Goal: Task Accomplishment & Management: Complete application form

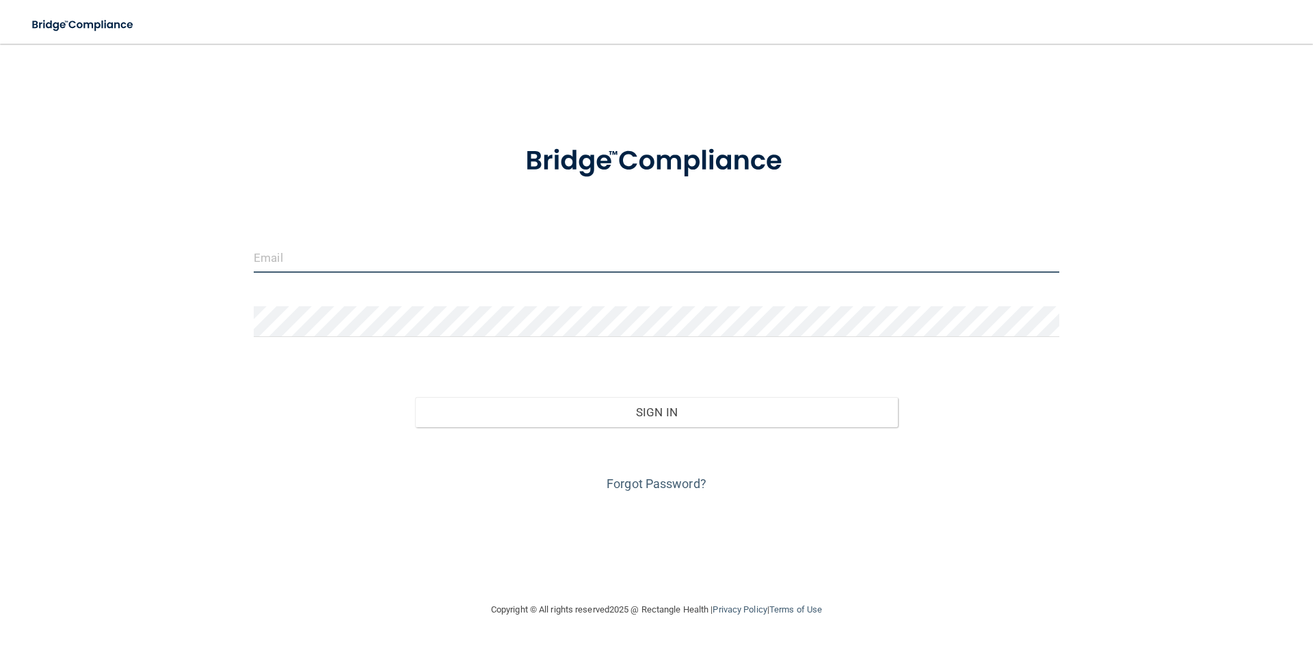
click at [378, 262] on input "email" at bounding box center [657, 257] width 806 height 31
type input "kloneal85@yahoo.com"
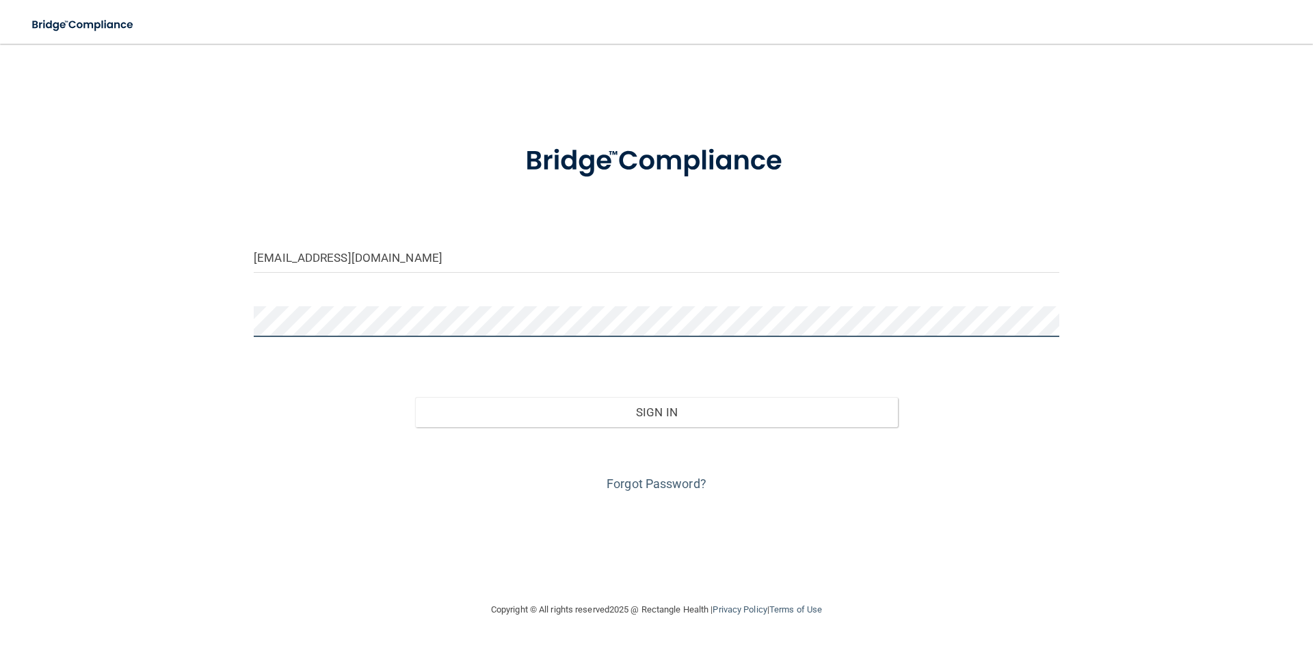
click at [415, 397] on button "Sign In" at bounding box center [657, 412] width 484 height 30
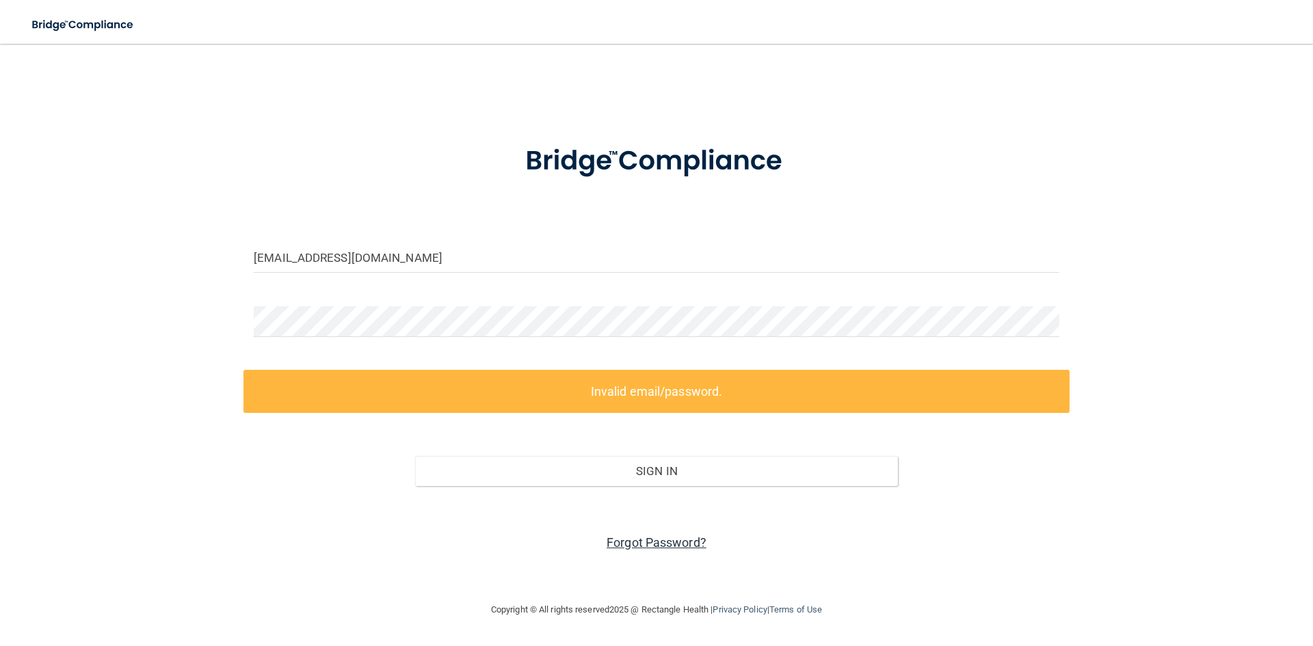
click at [671, 544] on link "Forgot Password?" at bounding box center [657, 543] width 100 height 14
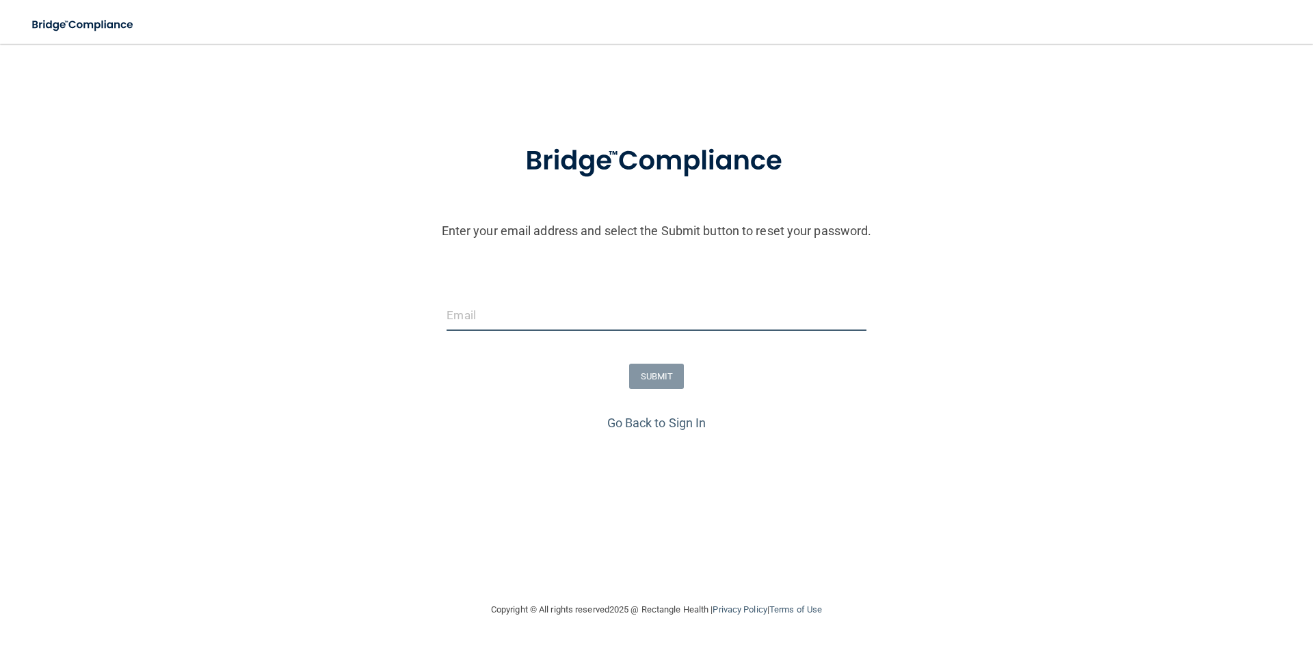
click at [531, 322] on input "email" at bounding box center [656, 315] width 419 height 31
type input "kloneal85@yahoo.com"
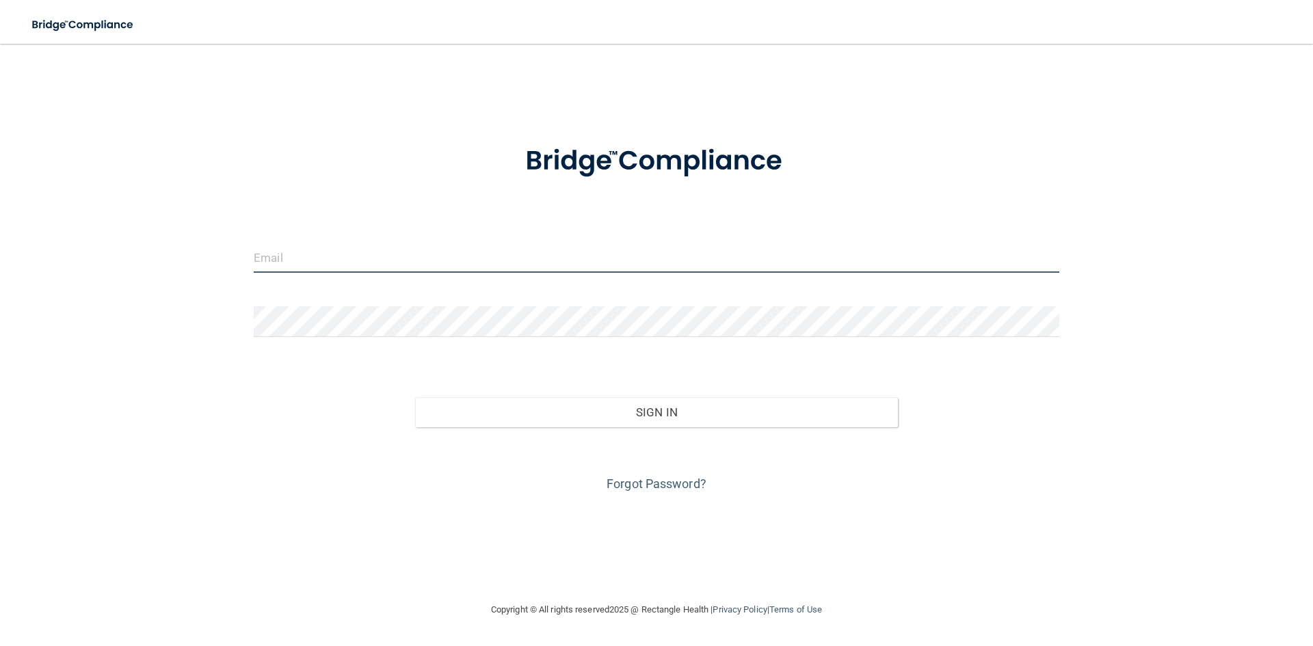
click at [398, 255] on input "email" at bounding box center [657, 257] width 806 height 31
type input "[PERSON_NAME][EMAIL_ADDRESS][DOMAIN_NAME]"
click at [365, 344] on div at bounding box center [657, 326] width 826 height 41
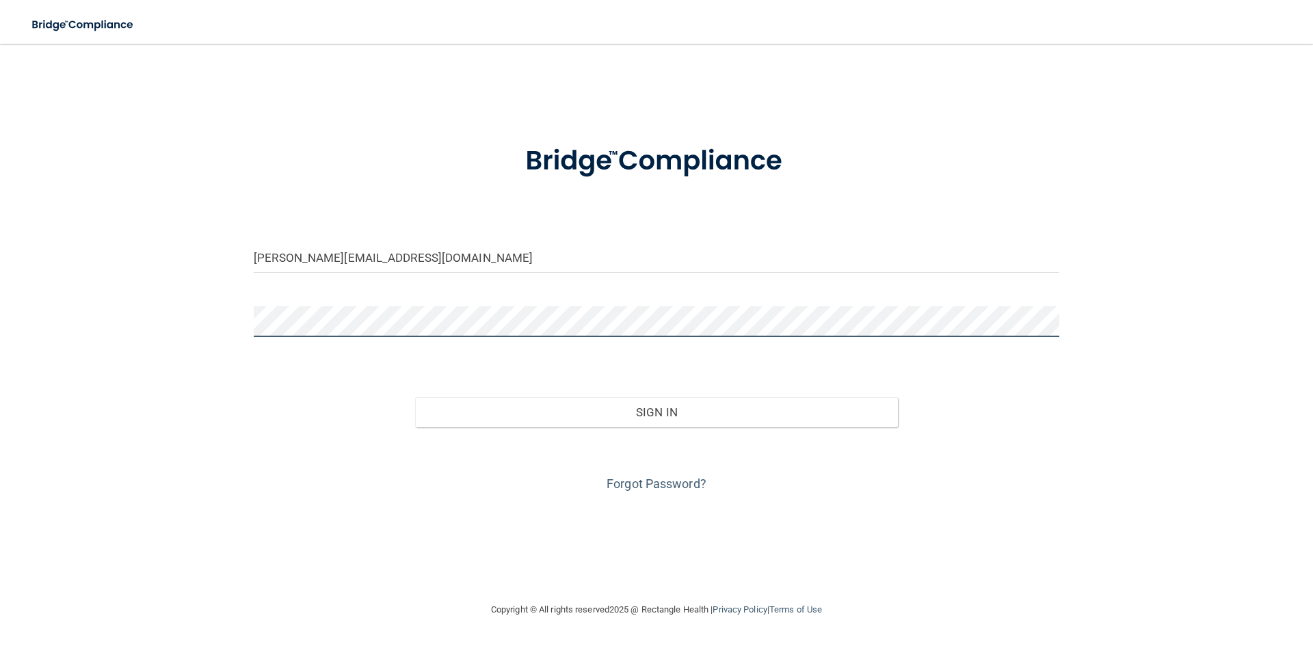
click at [415, 397] on button "Sign In" at bounding box center [657, 412] width 484 height 30
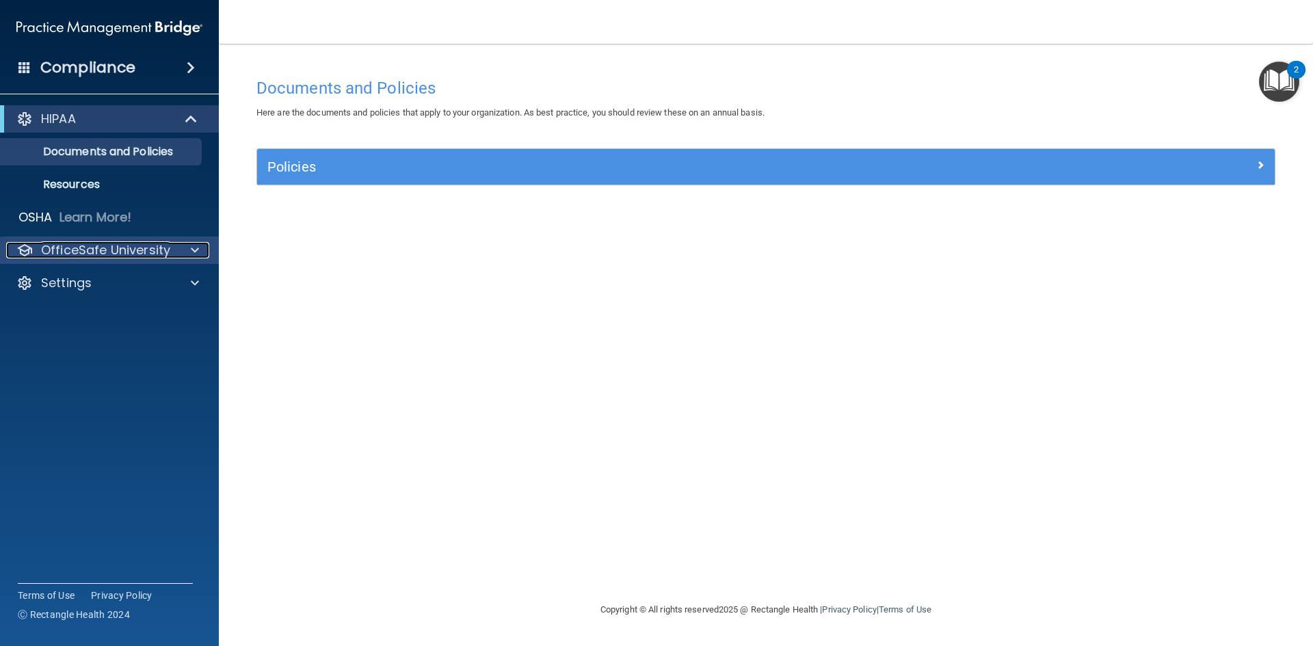
click at [82, 246] on p "OfficeSafe University" at bounding box center [105, 250] width 129 height 16
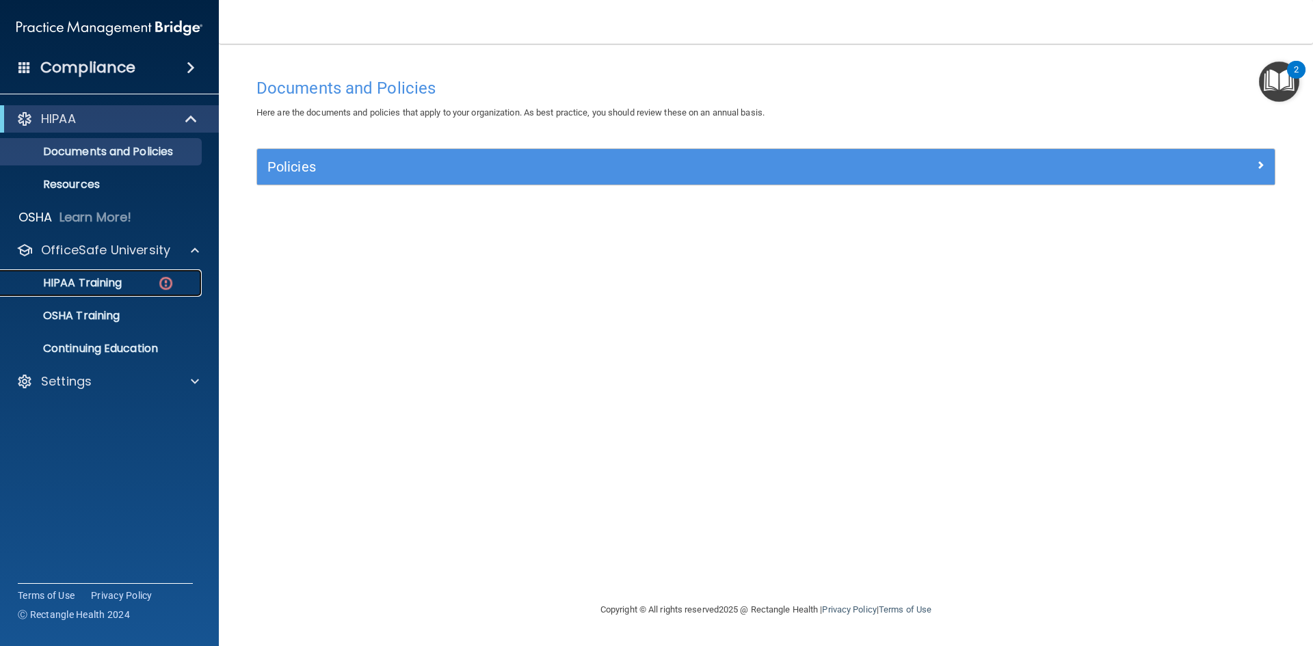
click at [88, 283] on p "HIPAA Training" at bounding box center [65, 283] width 113 height 14
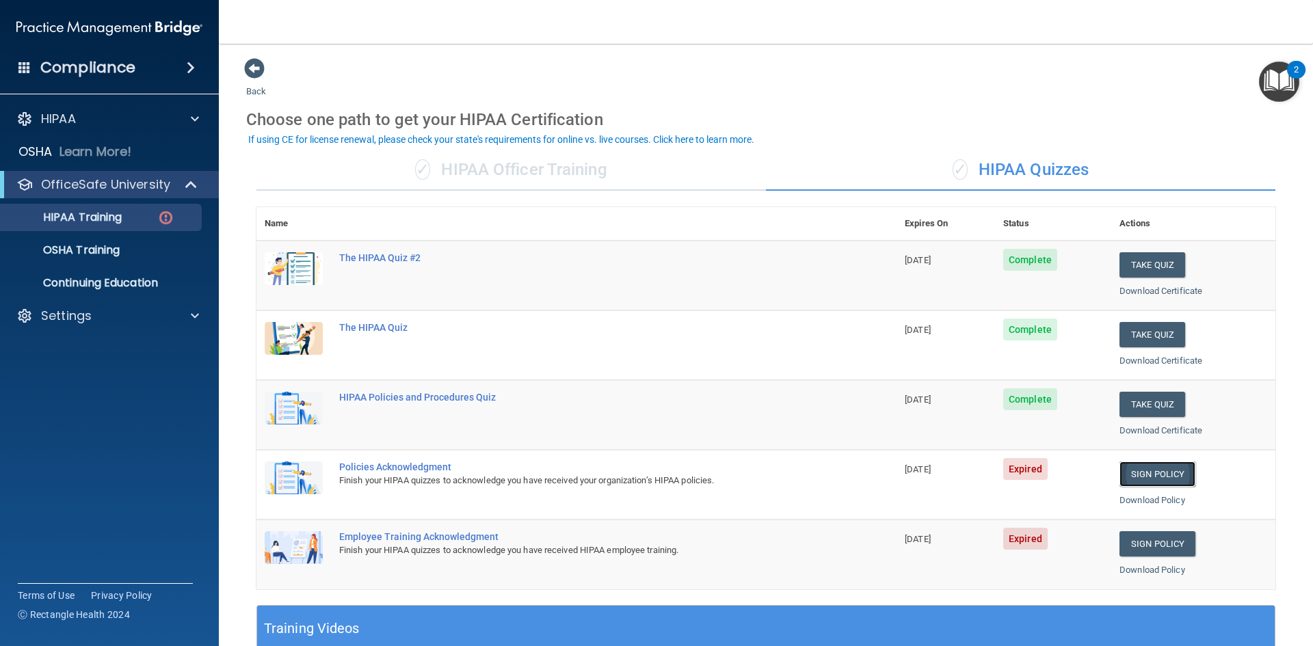
click at [1140, 486] on link "Sign Policy" at bounding box center [1158, 474] width 76 height 25
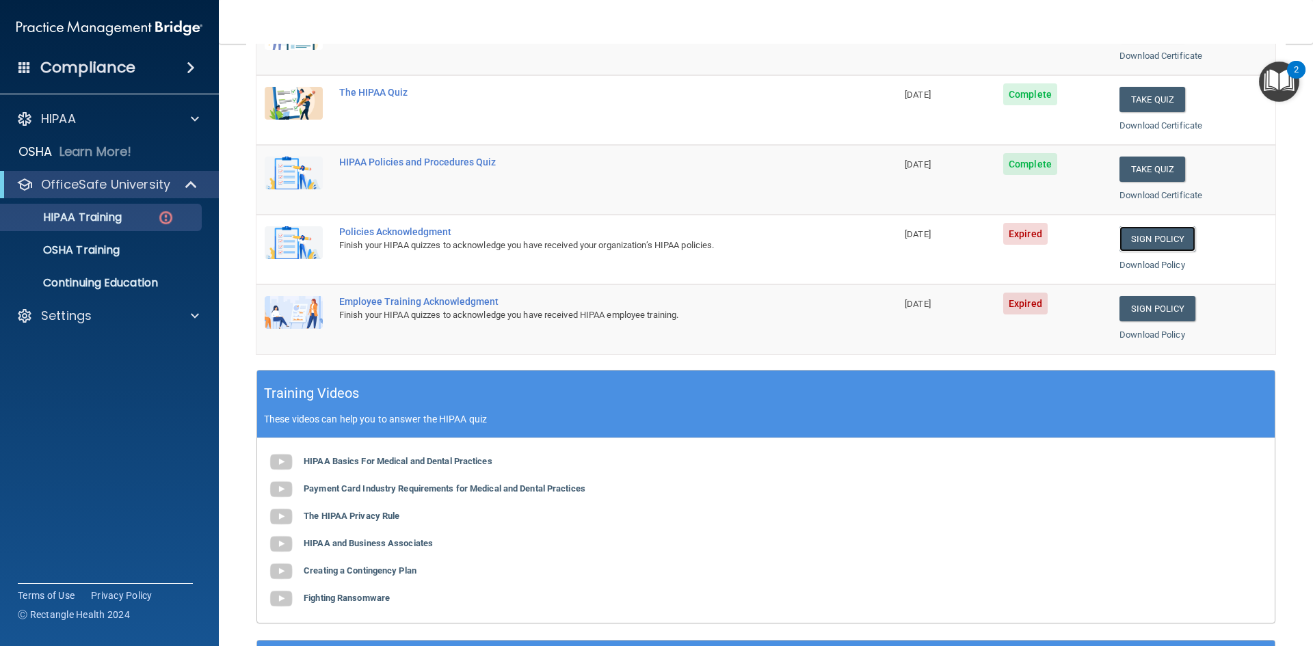
scroll to position [68, 0]
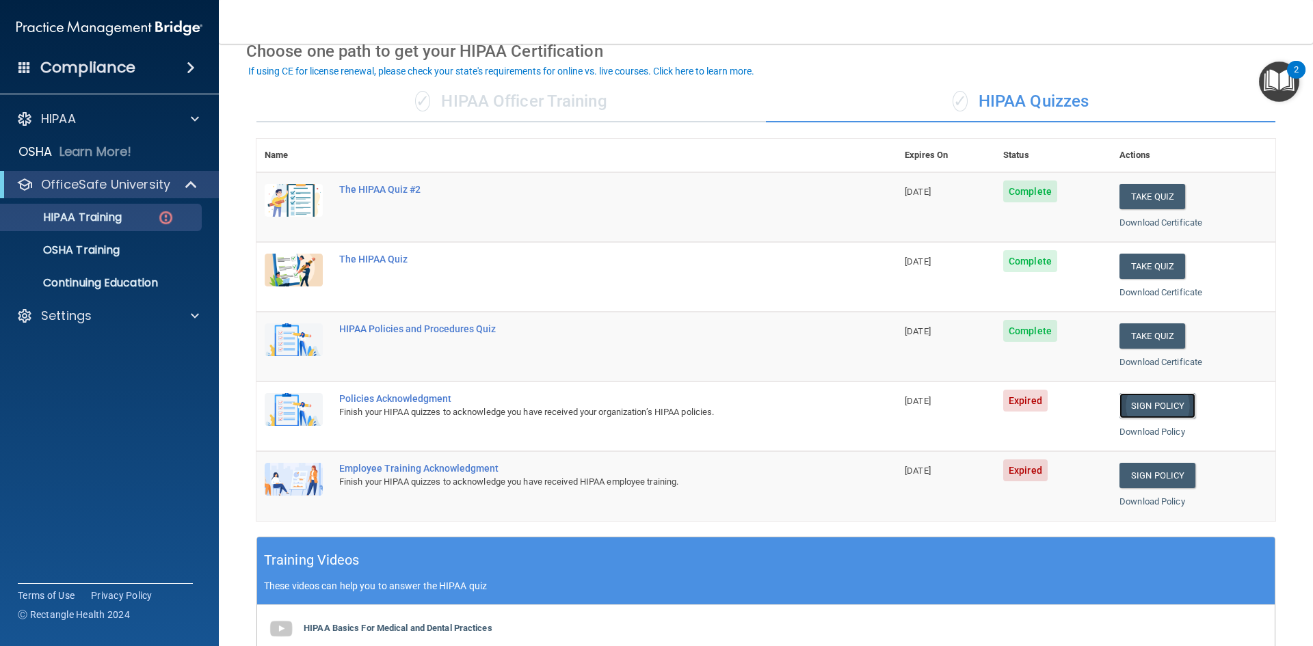
click at [1134, 404] on link "Sign Policy" at bounding box center [1158, 405] width 76 height 25
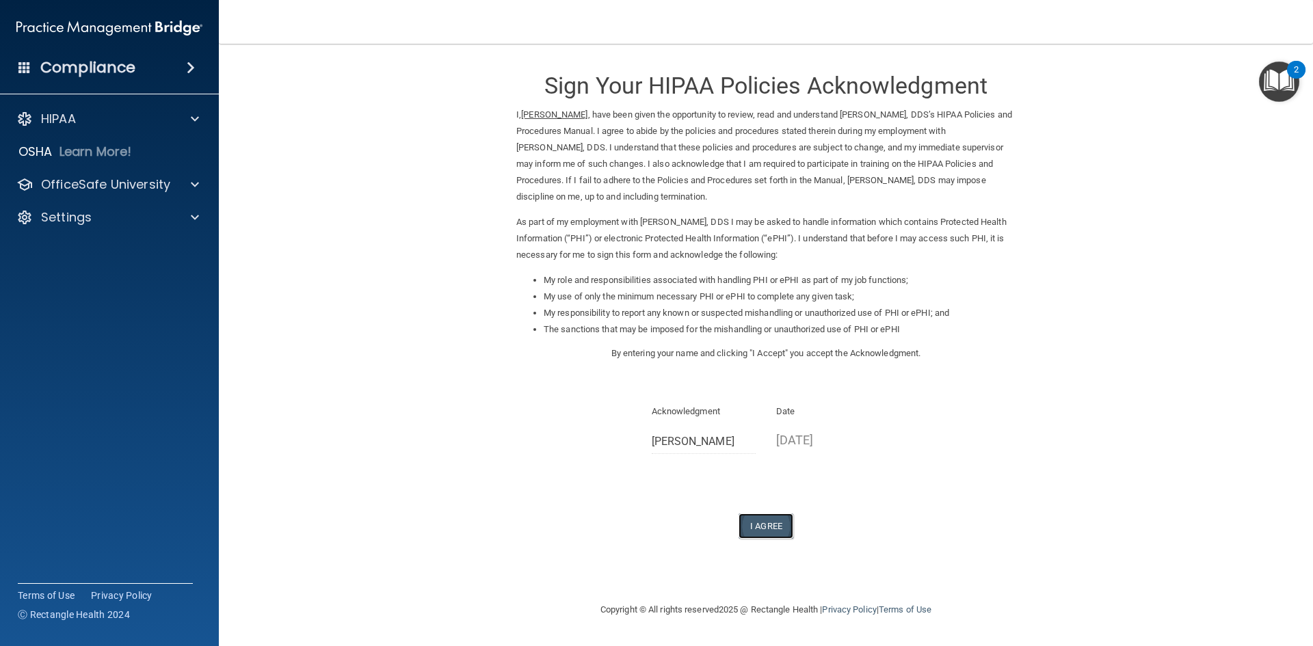
click at [758, 526] on button "I Agree" at bounding box center [766, 526] width 55 height 25
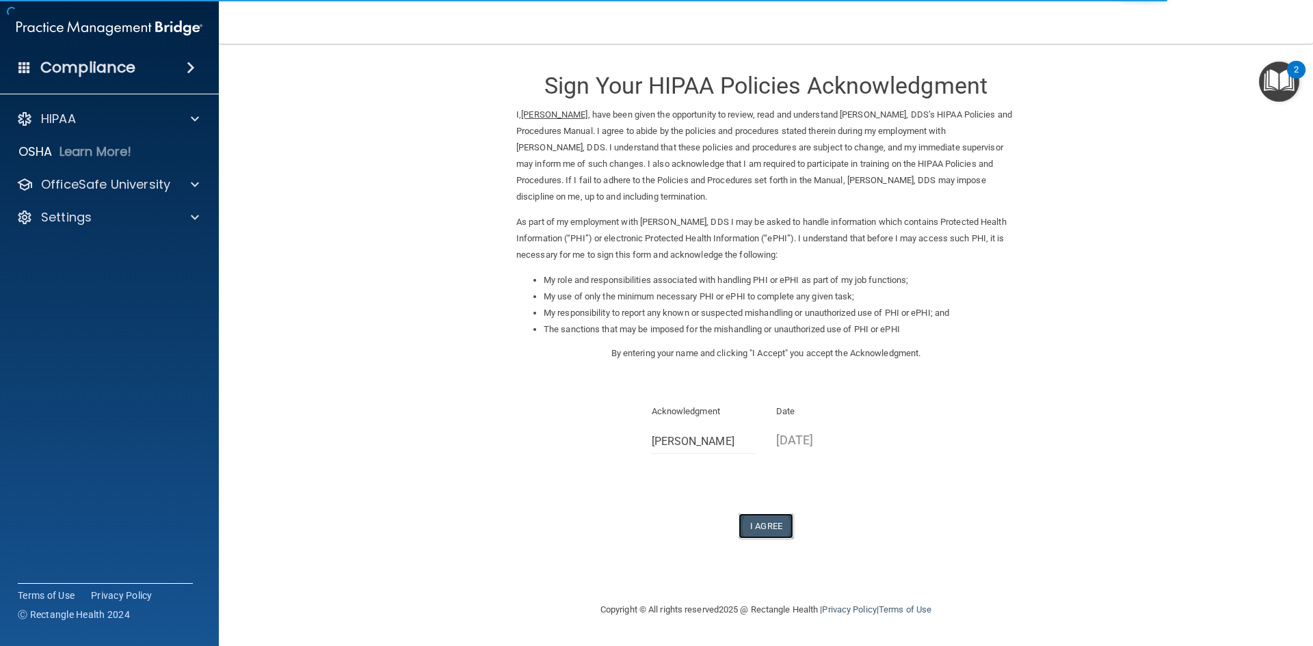
click at [750, 524] on button "I Agree" at bounding box center [766, 526] width 55 height 25
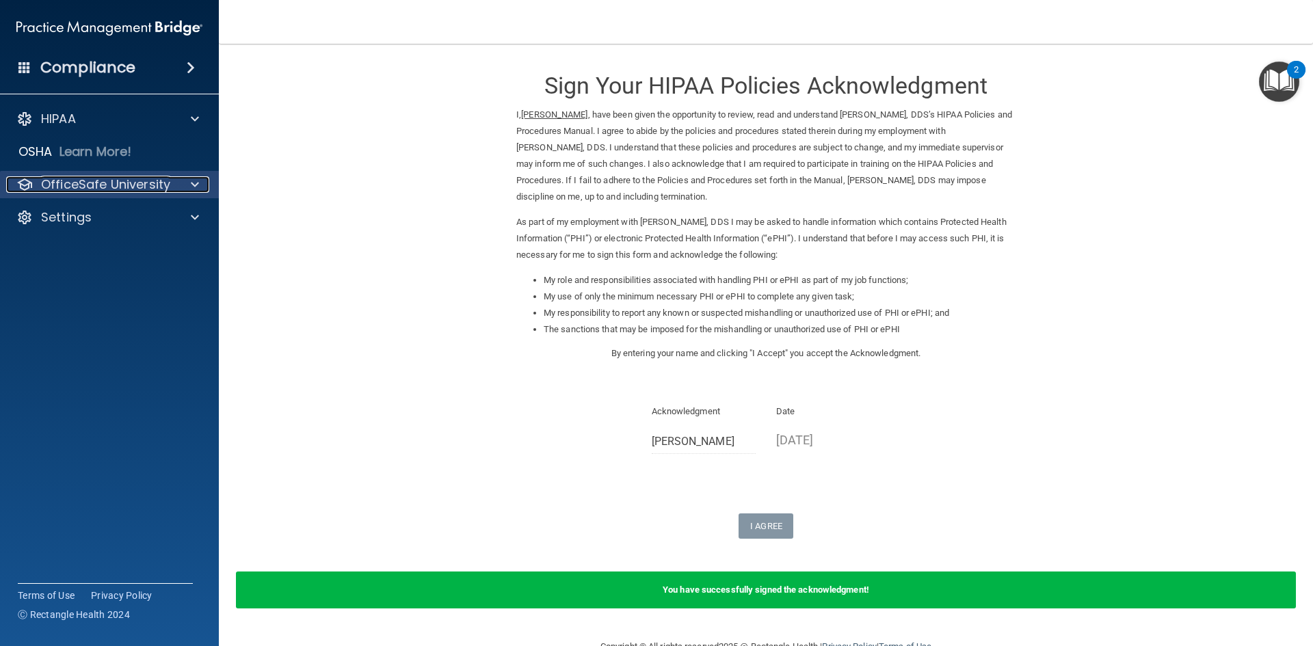
click at [102, 185] on p "OfficeSafe University" at bounding box center [105, 184] width 129 height 16
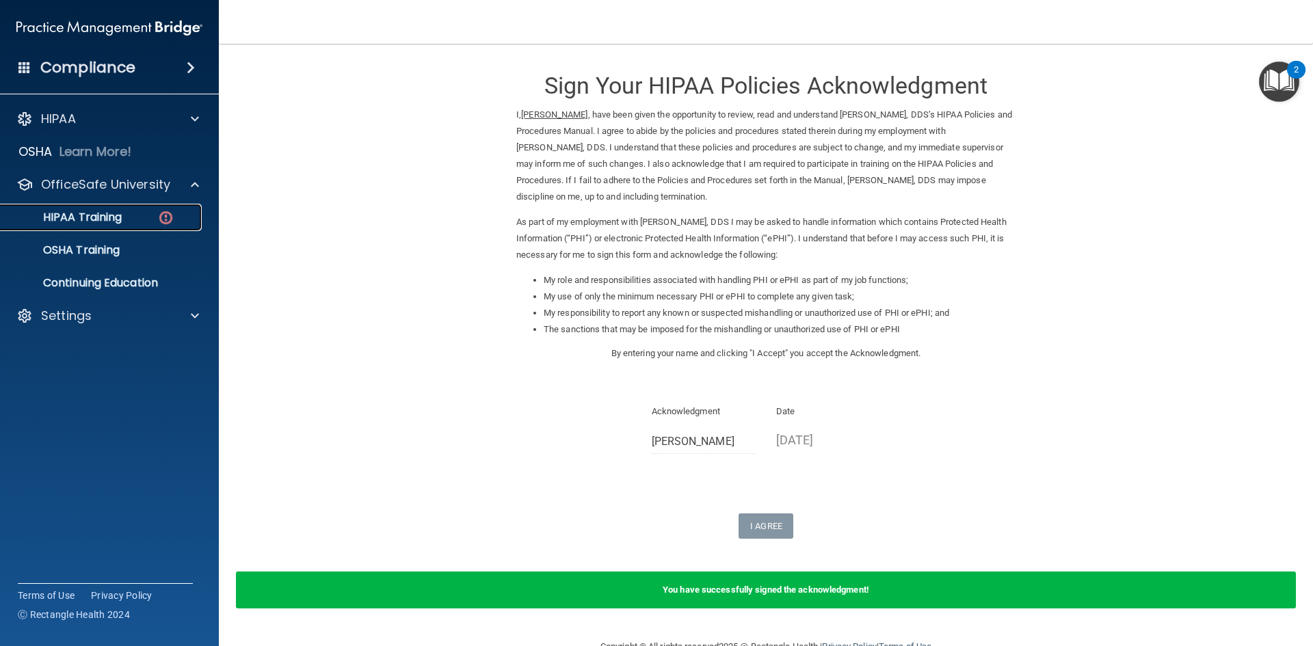
click at [76, 221] on p "HIPAA Training" at bounding box center [65, 218] width 113 height 14
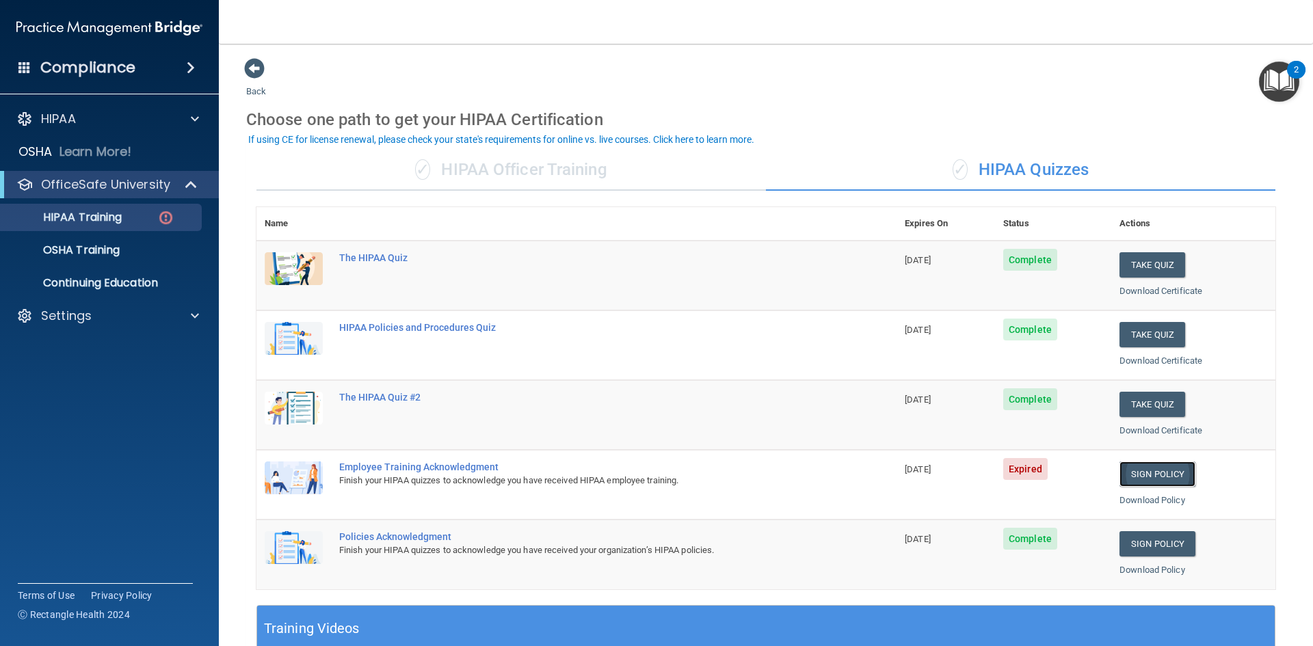
click at [1158, 470] on link "Sign Policy" at bounding box center [1158, 474] width 76 height 25
click at [1135, 466] on link "Sign Policy" at bounding box center [1158, 474] width 76 height 25
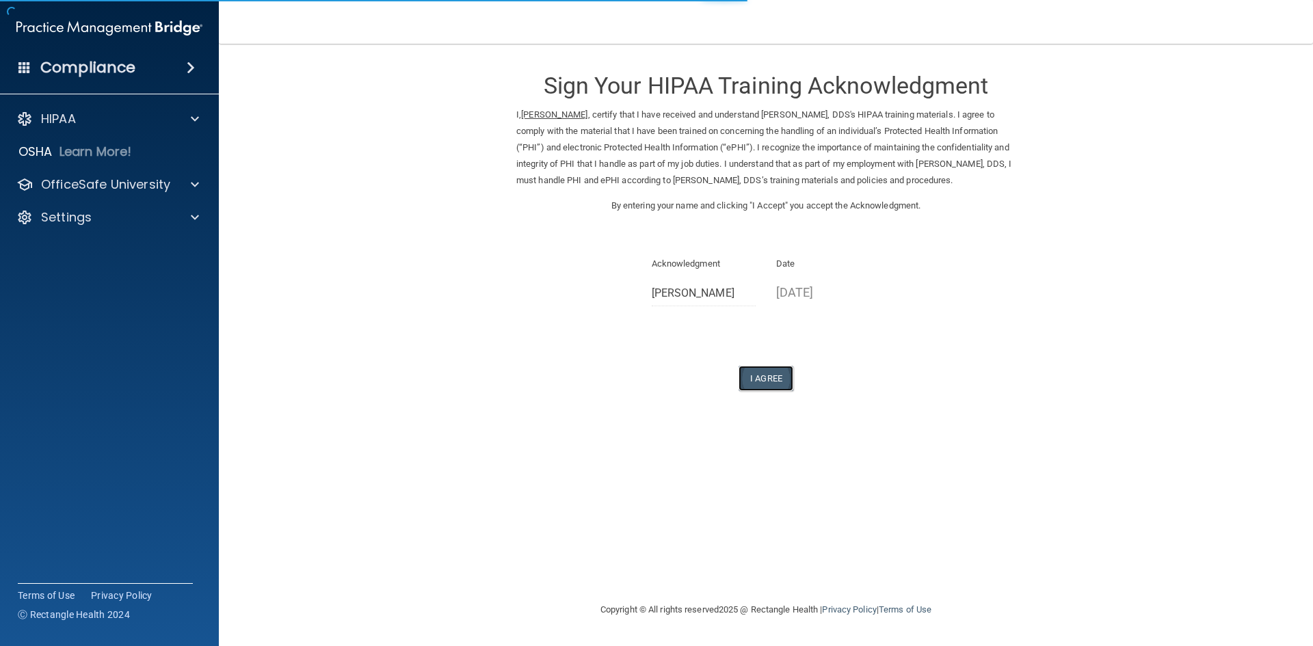
click at [750, 378] on button "I Agree" at bounding box center [766, 378] width 55 height 25
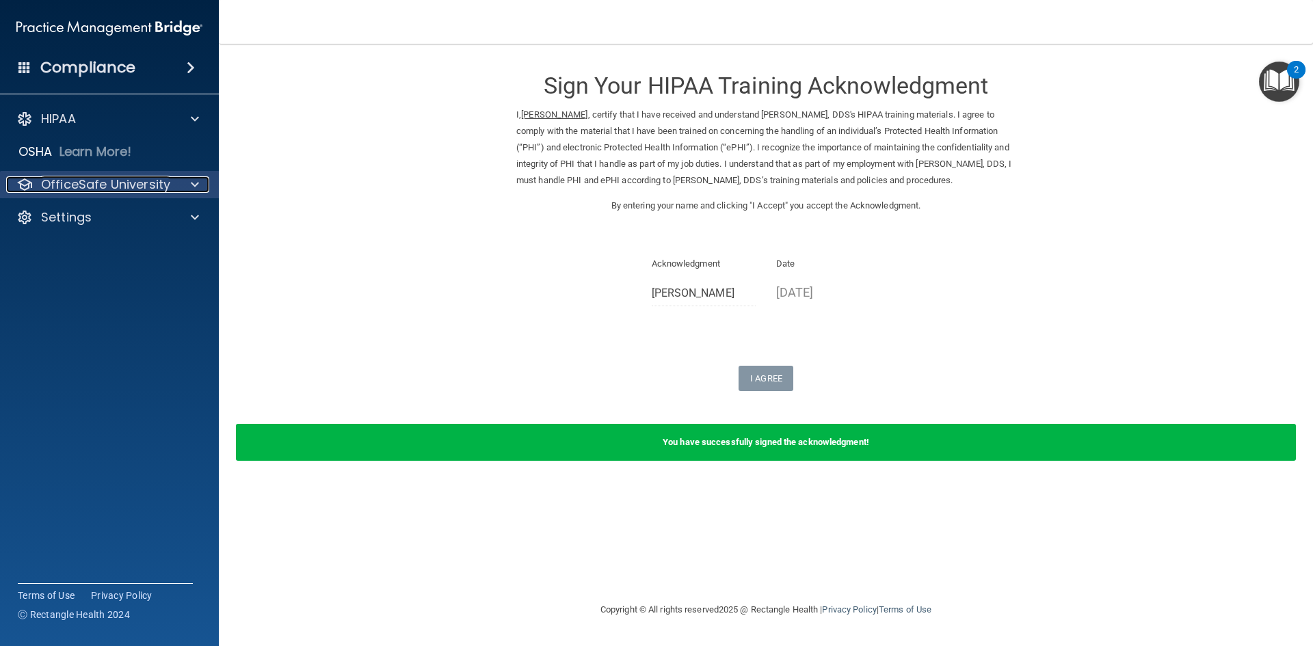
click at [133, 181] on p "OfficeSafe University" at bounding box center [105, 184] width 129 height 16
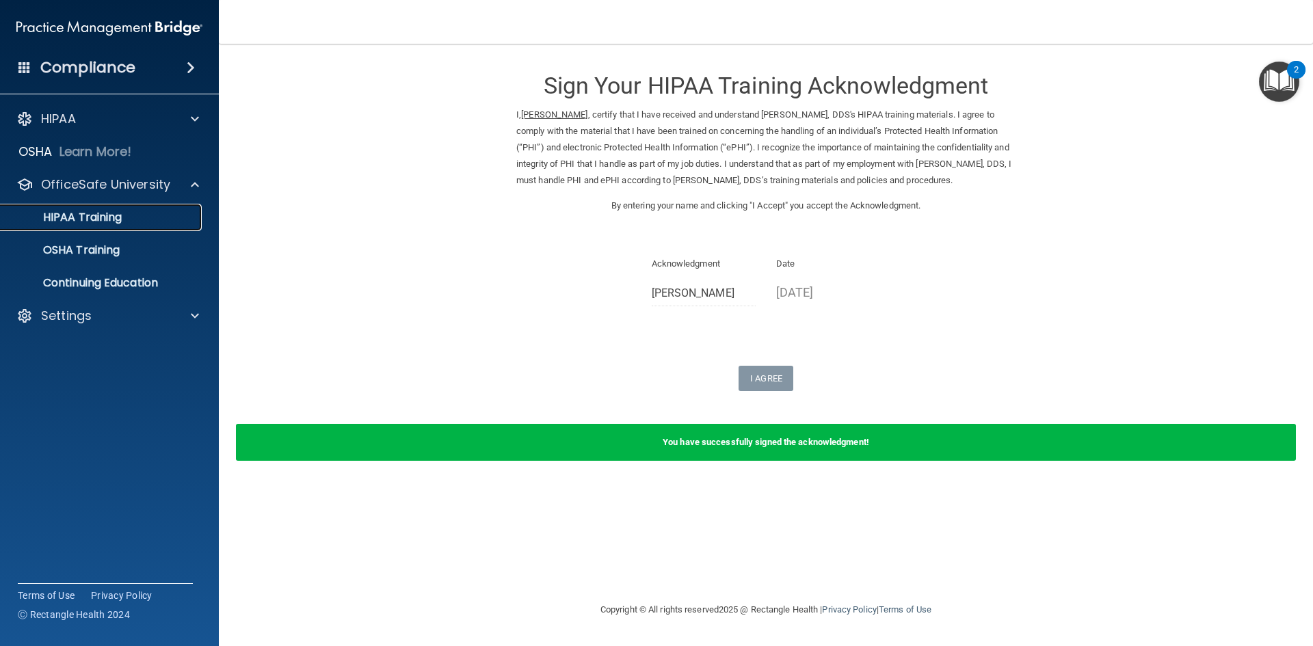
click at [105, 222] on p "HIPAA Training" at bounding box center [65, 218] width 113 height 14
